Goal: Book appointment/travel/reservation

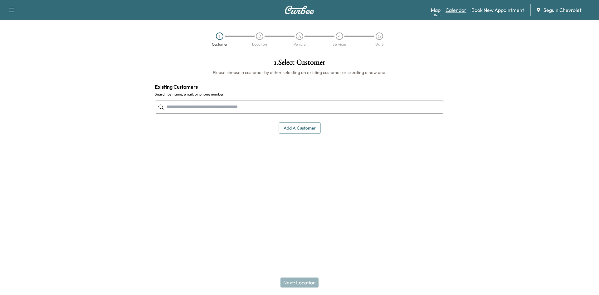
click at [457, 11] on link "Calendar" at bounding box center [455, 9] width 21 height 7
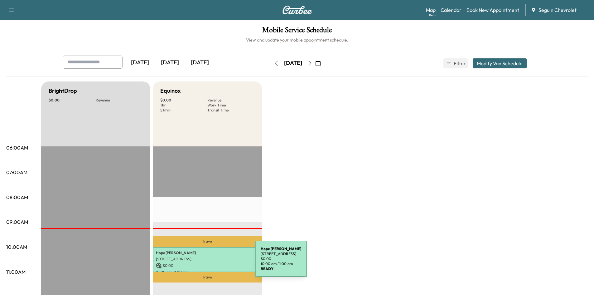
click at [208, 263] on p "$ 0.00" at bounding box center [207, 266] width 103 height 6
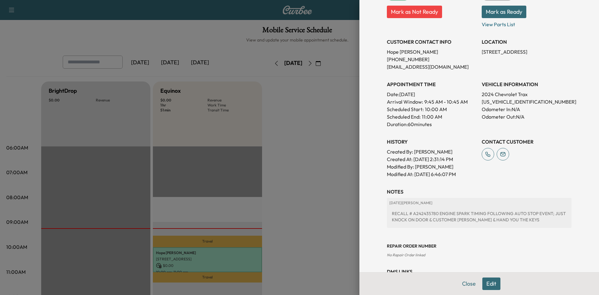
scroll to position [99, 0]
drag, startPoint x: 409, startPoint y: 213, endPoint x: 430, endPoint y: 209, distance: 21.3
click at [430, 209] on div "RECALL # A242435780 ENGINE SPARK TIMING FOLLOWING AUTO STOP EVENT; JUST KNOCK O…" at bounding box center [479, 215] width 180 height 17
copy div "A242435780"
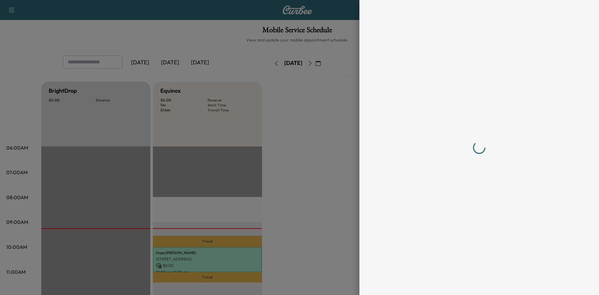
scroll to position [0, 0]
